Goal: Check status: Check status

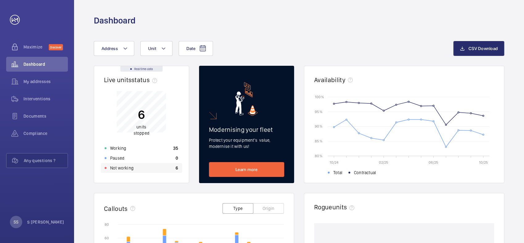
click at [129, 168] on p "Not working" at bounding box center [121, 168] width 23 height 6
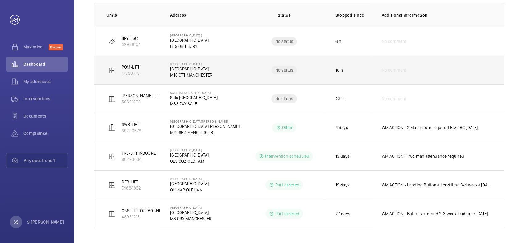
scroll to position [37, 0]
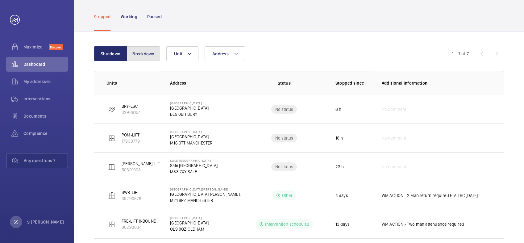
click at [145, 54] on button "Breakdown" at bounding box center [143, 53] width 33 height 15
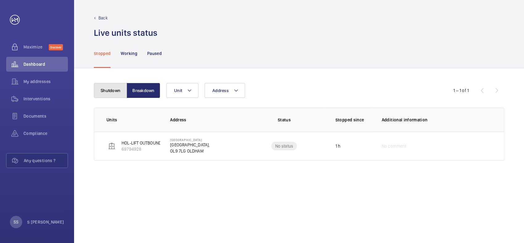
click at [116, 88] on button "Shutdown" at bounding box center [110, 90] width 33 height 15
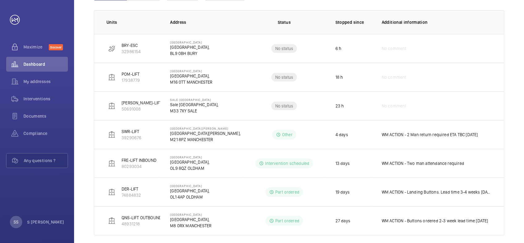
scroll to position [105, 0]
